Goal: Information Seeking & Learning: Learn about a topic

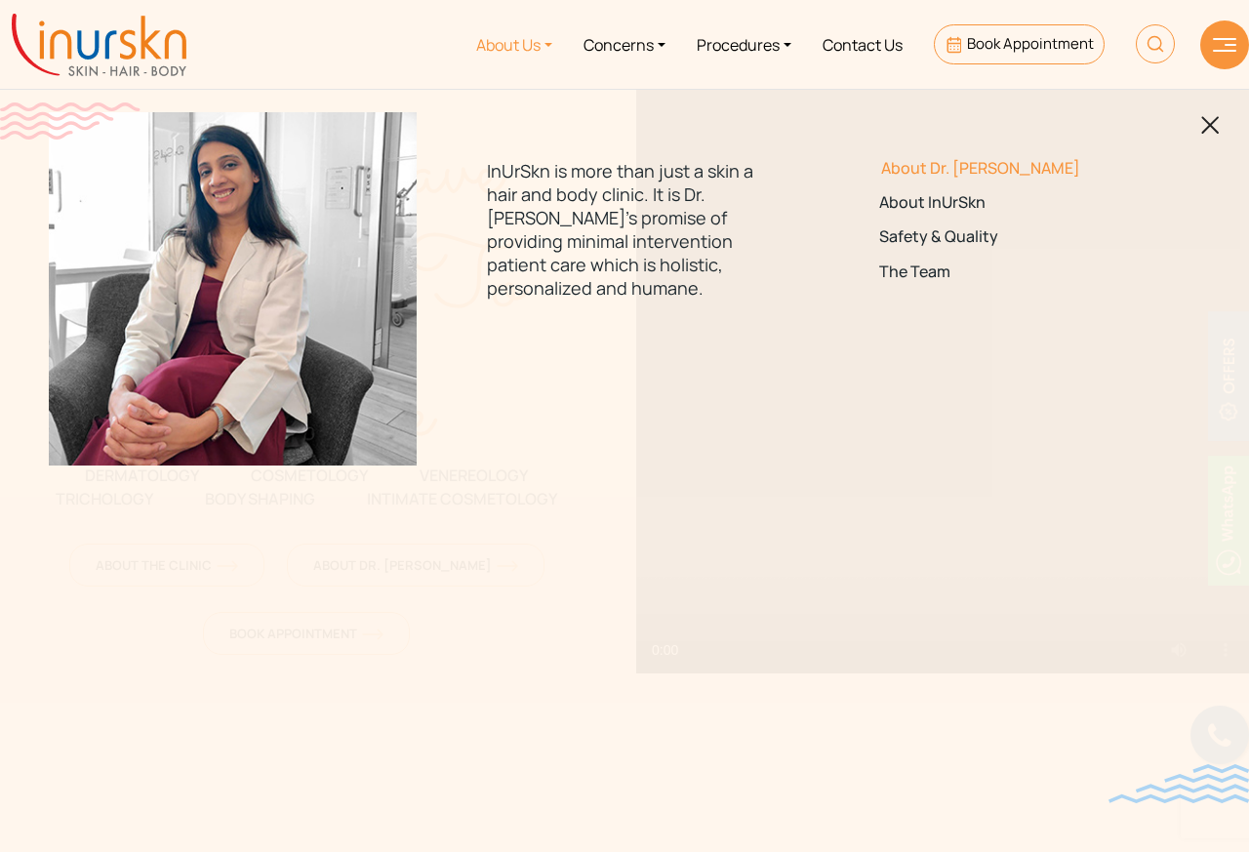
click at [928, 171] on link "About Dr. [PERSON_NAME]" at bounding box center [1016, 168] width 274 height 19
